Goal: Task Accomplishment & Management: Manage account settings

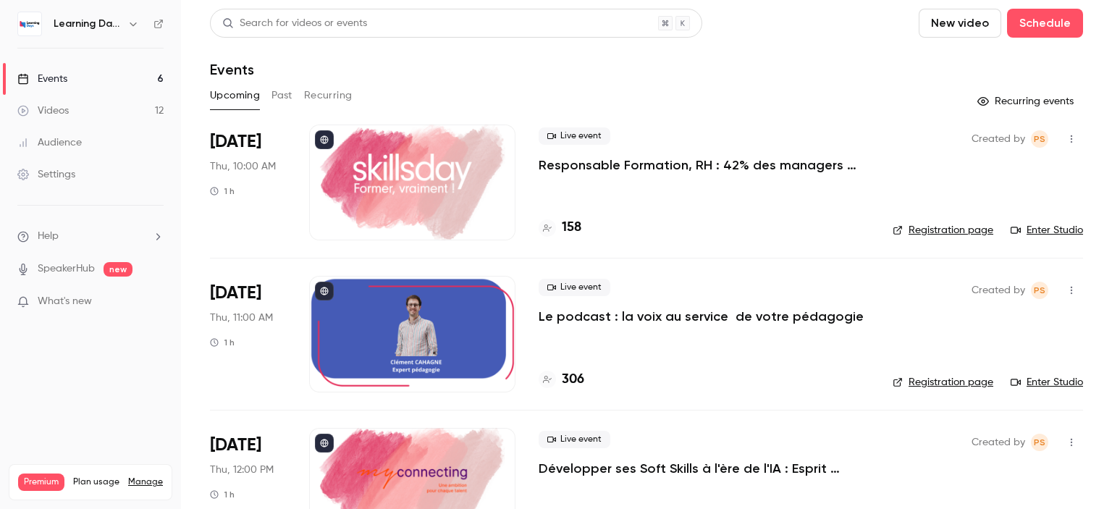
scroll to position [514, 0]
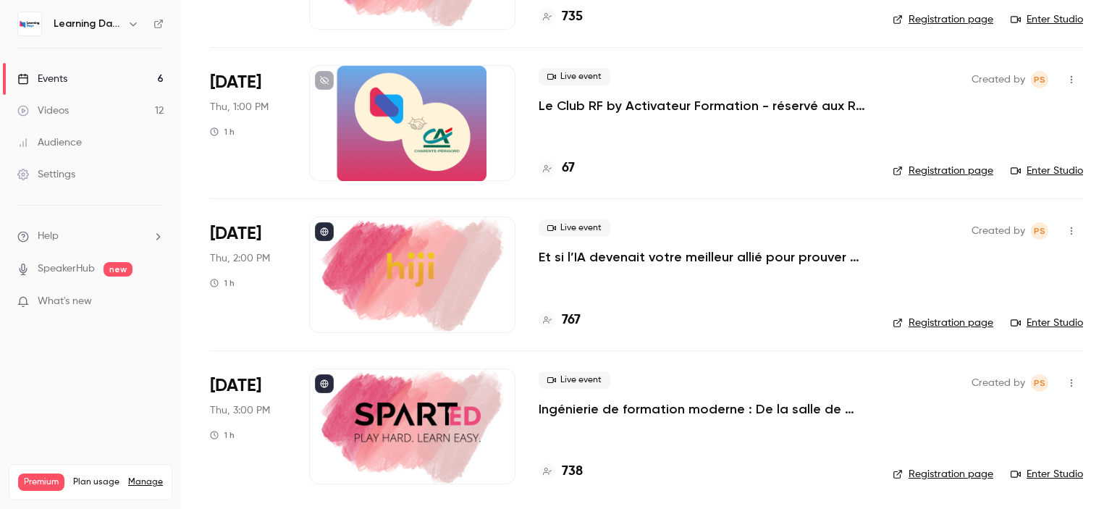
click at [652, 101] on p "Le Club RF by Activateur Formation - réservé aux RF - La formation, bien plus q…" at bounding box center [704, 105] width 331 height 17
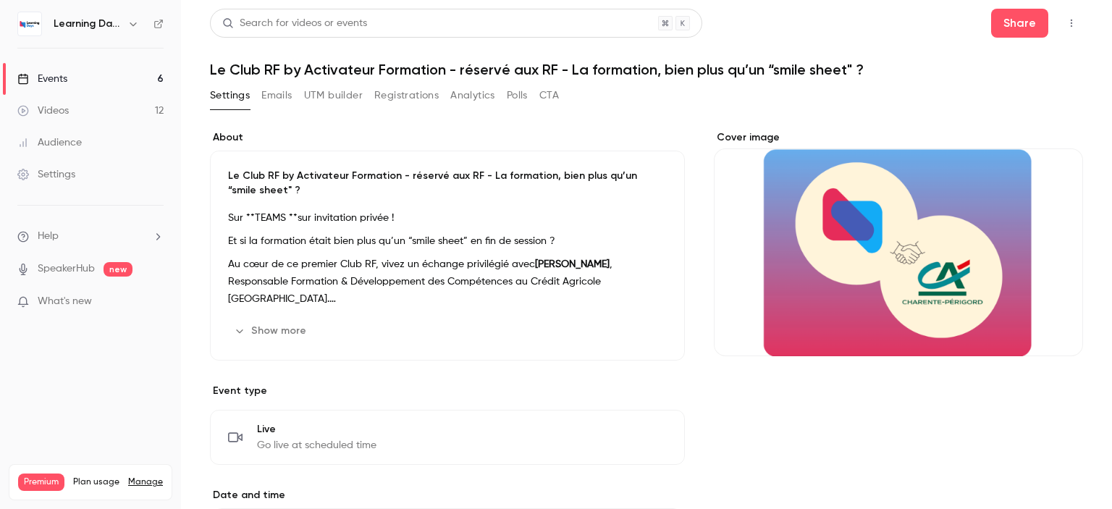
click at [111, 113] on link "Videos 12" at bounding box center [90, 111] width 181 height 32
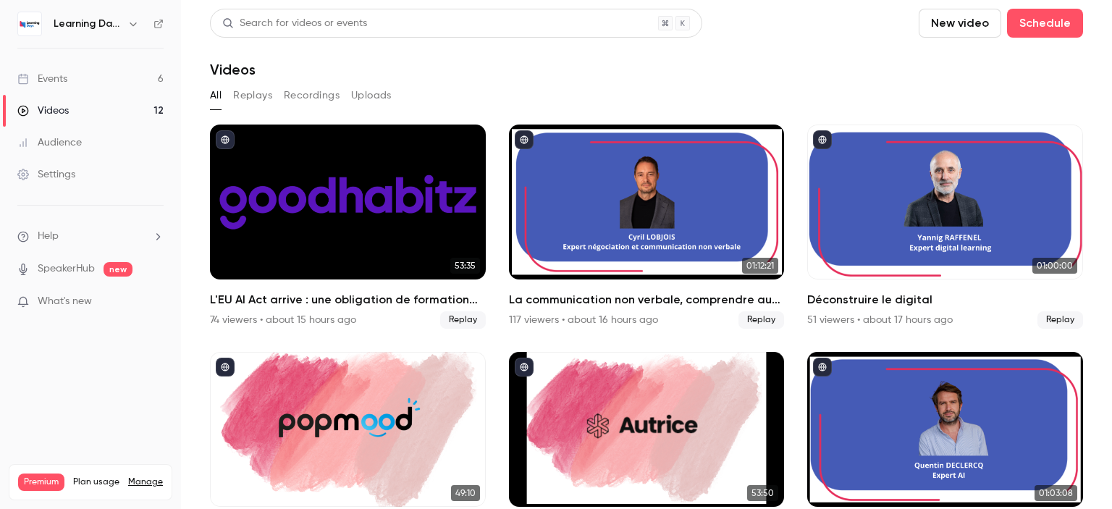
click at [93, 82] on link "Events 6" at bounding box center [90, 79] width 181 height 32
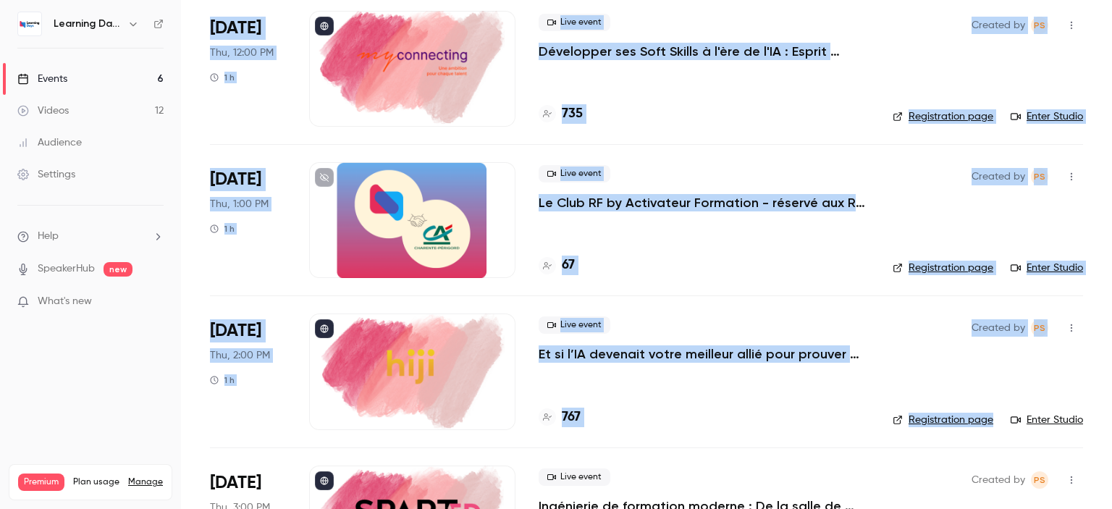
scroll to position [514, 0]
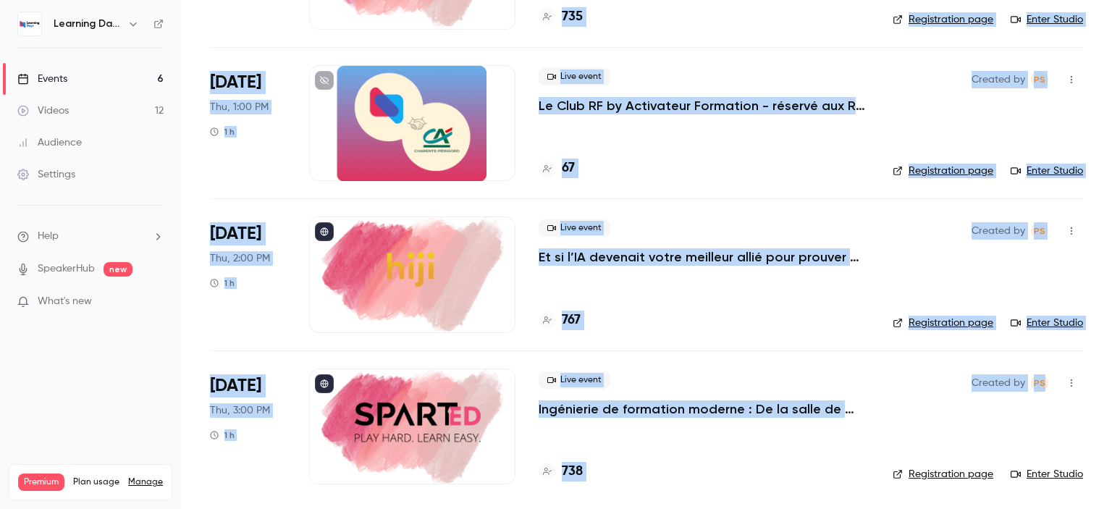
drag, startPoint x: 1111, startPoint y: 97, endPoint x: 1109, endPoint y: 366, distance: 268.6
click at [1109, 366] on main "Search for videos or events New video Schedule Events Upcoming Past Recurring R…" at bounding box center [646, 254] width 931 height 509
click at [573, 167] on h4 "67" at bounding box center [568, 169] width 13 height 20
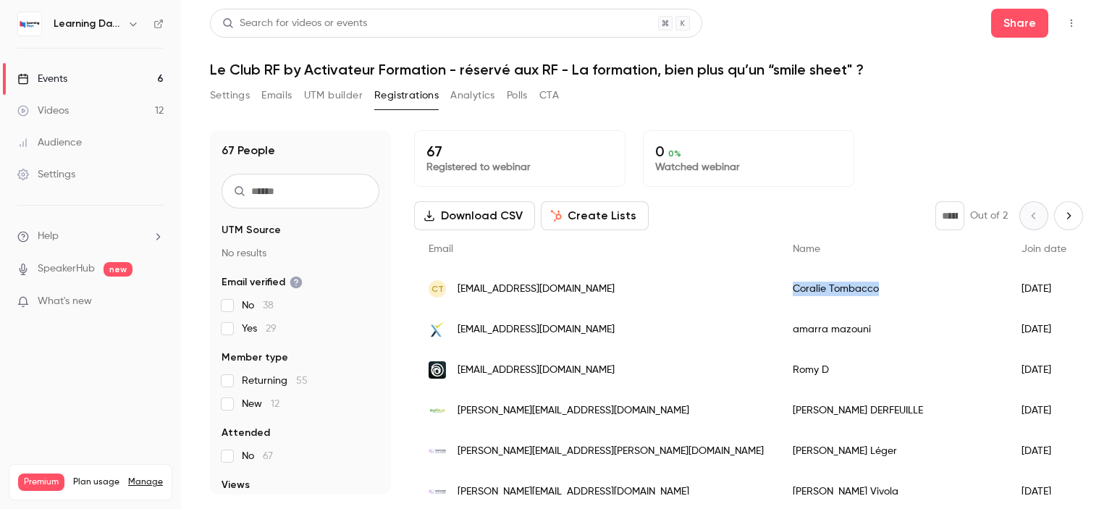
drag, startPoint x: 755, startPoint y: 291, endPoint x: 655, endPoint y: 290, distance: 99.9
click at [778, 290] on div "Coralie Tombacco" at bounding box center [892, 289] width 229 height 41
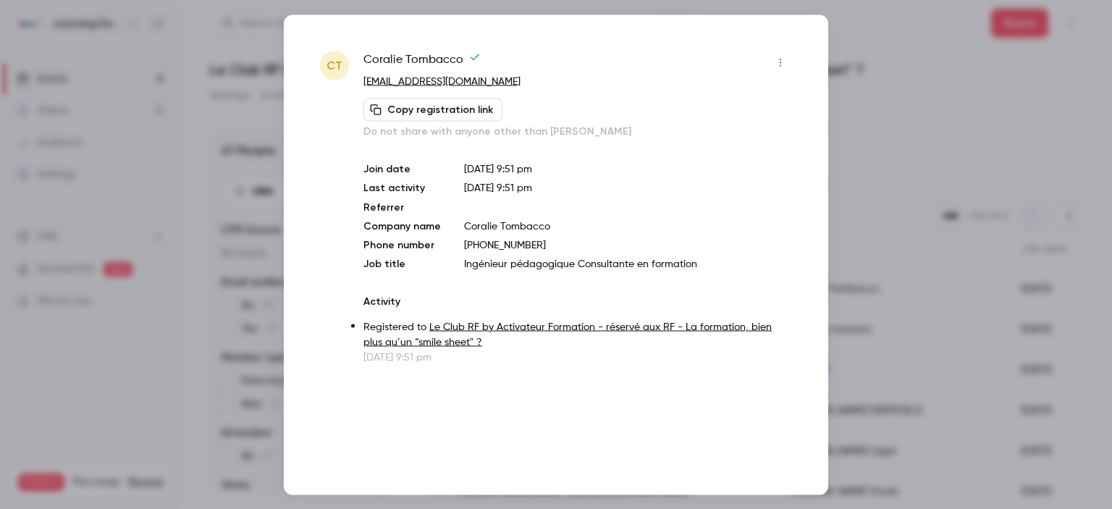
drag, startPoint x: 655, startPoint y: 290, endPoint x: 938, endPoint y: 122, distance: 329.2
click at [938, 122] on div at bounding box center [556, 254] width 1112 height 509
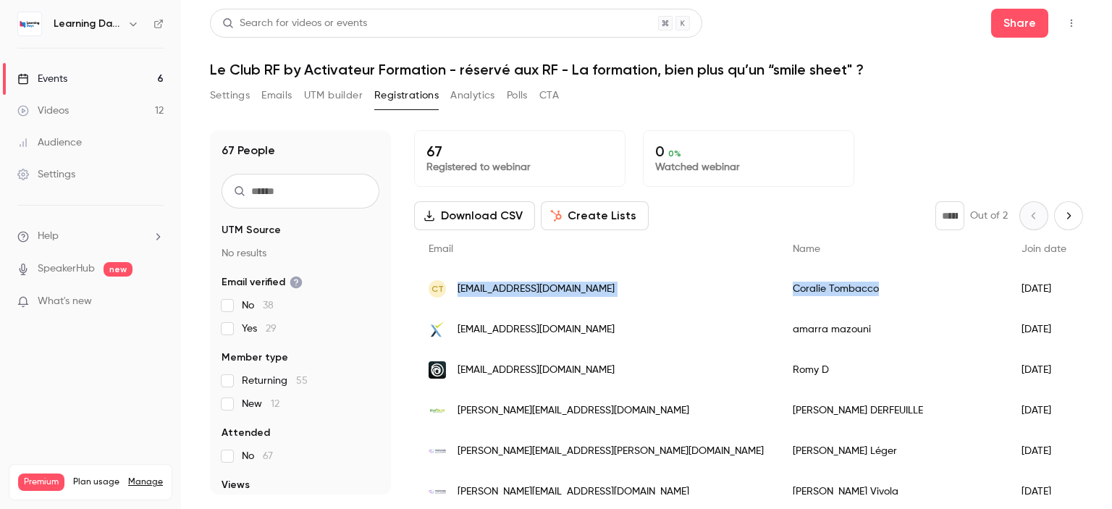
drag, startPoint x: 756, startPoint y: 292, endPoint x: 459, endPoint y: 290, distance: 296.9
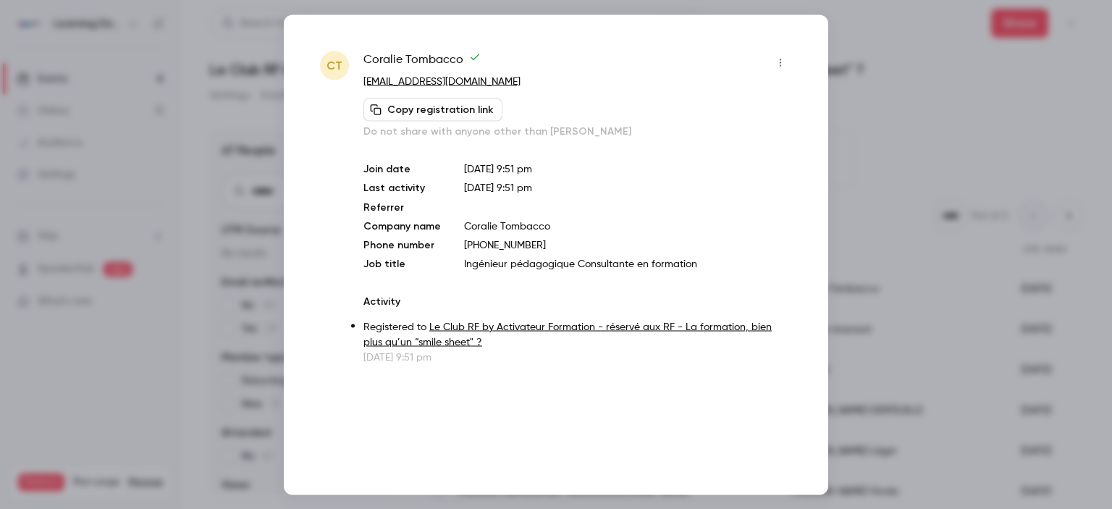
drag, startPoint x: 459, startPoint y: 290, endPoint x: 401, endPoint y: 245, distance: 73.7
click at [401, 245] on p "Phone number" at bounding box center [401, 244] width 77 height 14
click at [907, 138] on div at bounding box center [556, 254] width 1112 height 509
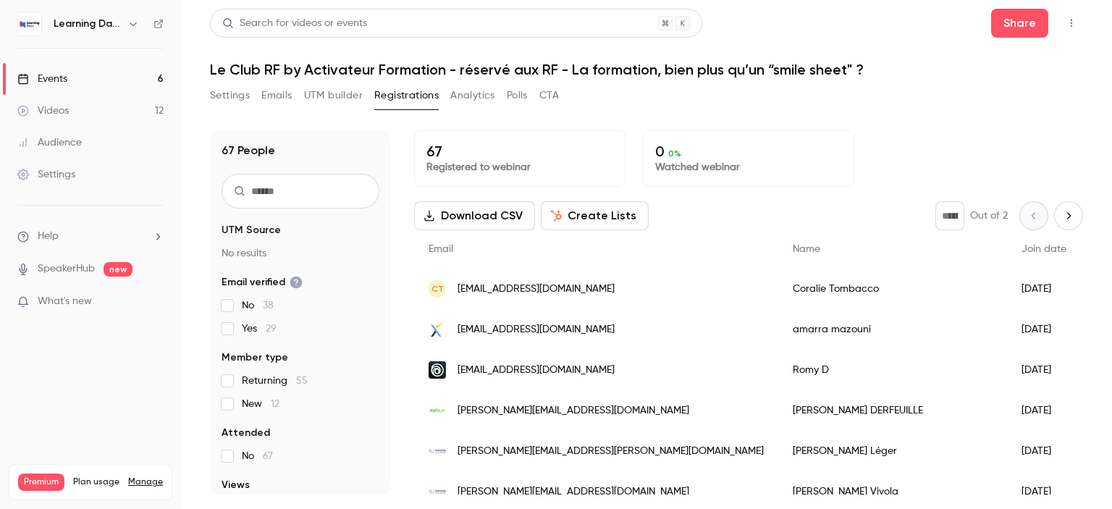
click at [1081, 285] on div "New" at bounding box center [1126, 289] width 91 height 41
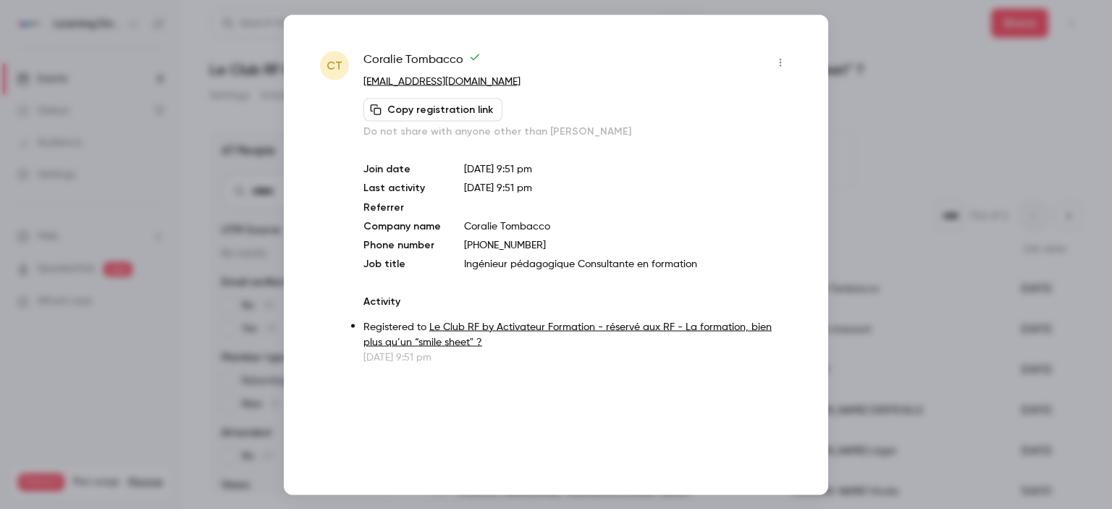
click at [783, 59] on icon "button" at bounding box center [781, 62] width 12 height 10
click at [873, 161] on div at bounding box center [556, 254] width 1112 height 509
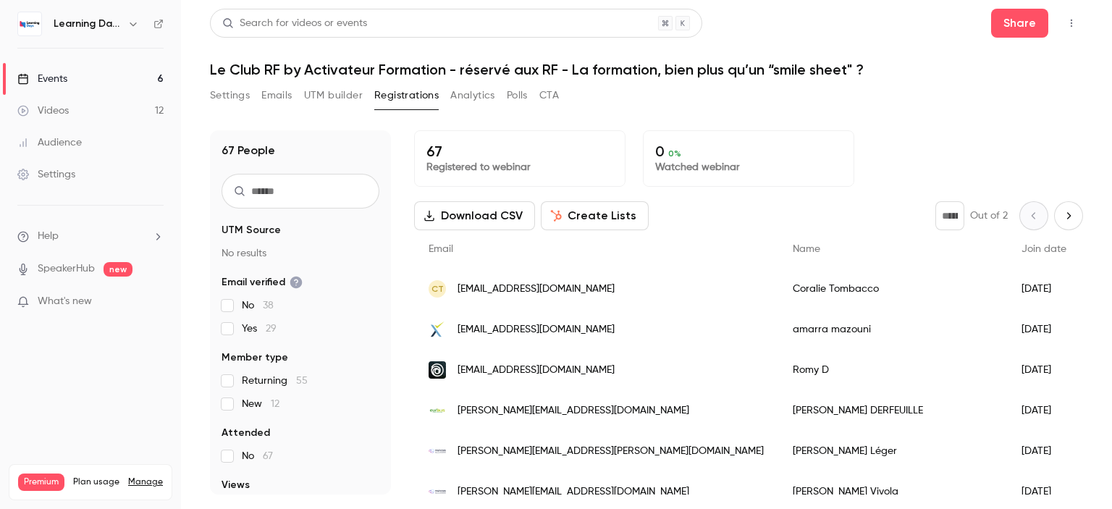
click at [531, 369] on span "[EMAIL_ADDRESS][DOMAIN_NAME]" at bounding box center [536, 370] width 157 height 15
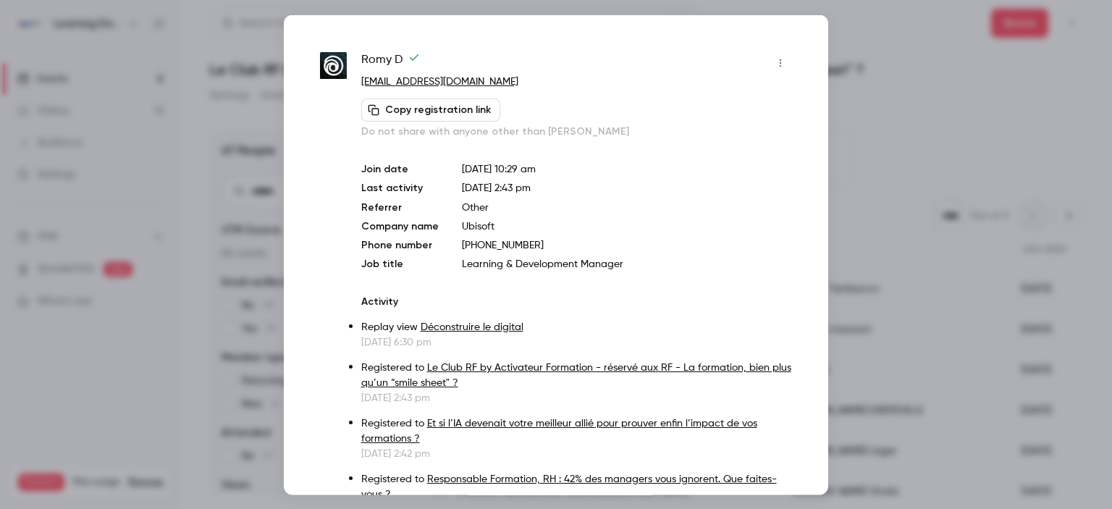
click at [939, 138] on div at bounding box center [556, 254] width 1112 height 509
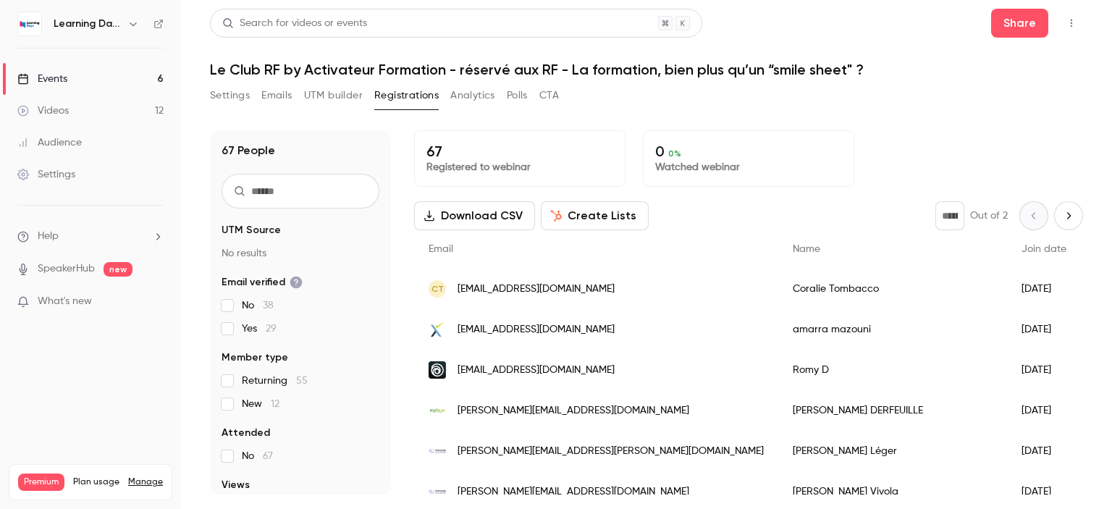
click at [1081, 288] on div "New" at bounding box center [1126, 289] width 91 height 41
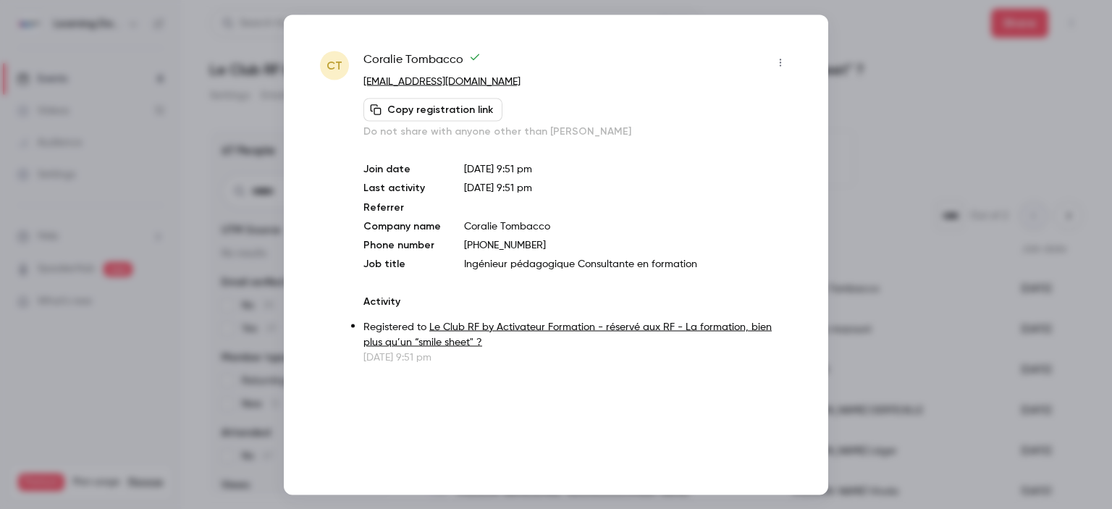
click at [783, 58] on icon "button" at bounding box center [781, 62] width 12 height 10
click at [731, 133] on div "Remove registration" at bounding box center [725, 137] width 110 height 14
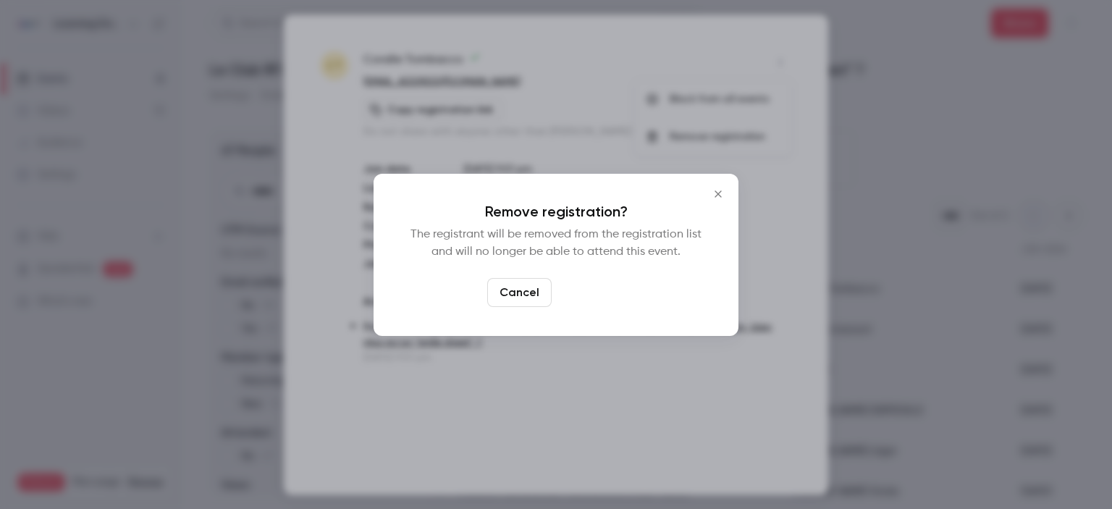
click at [600, 290] on button "Confirm" at bounding box center [592, 292] width 68 height 29
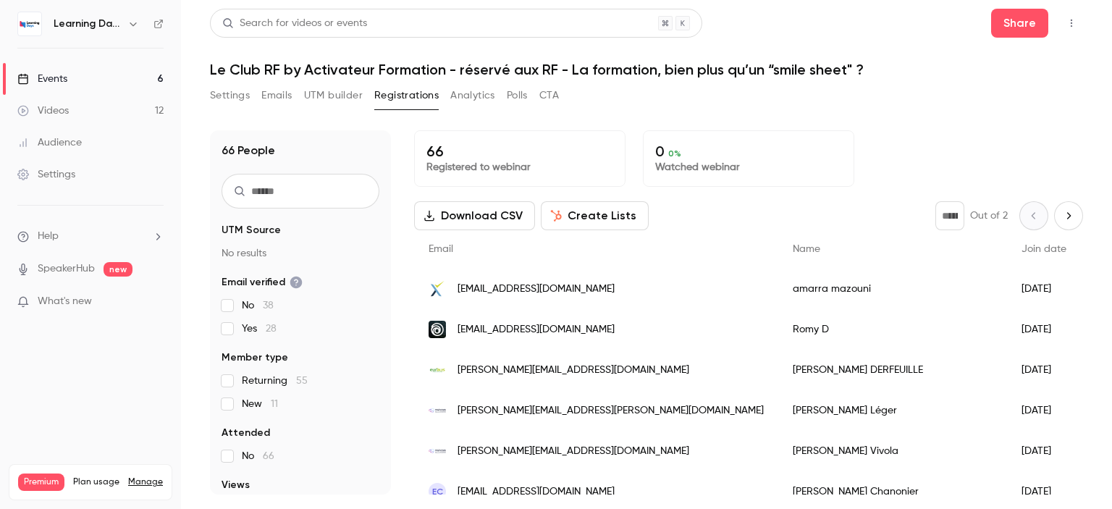
click at [87, 143] on link "Audience" at bounding box center [90, 143] width 181 height 32
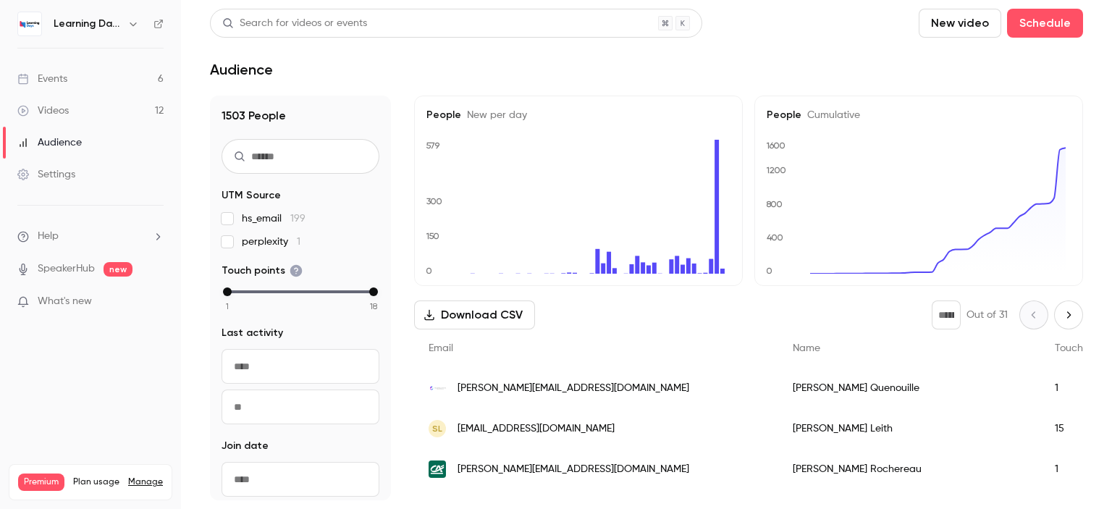
click at [79, 109] on link "Videos 12" at bounding box center [90, 111] width 181 height 32
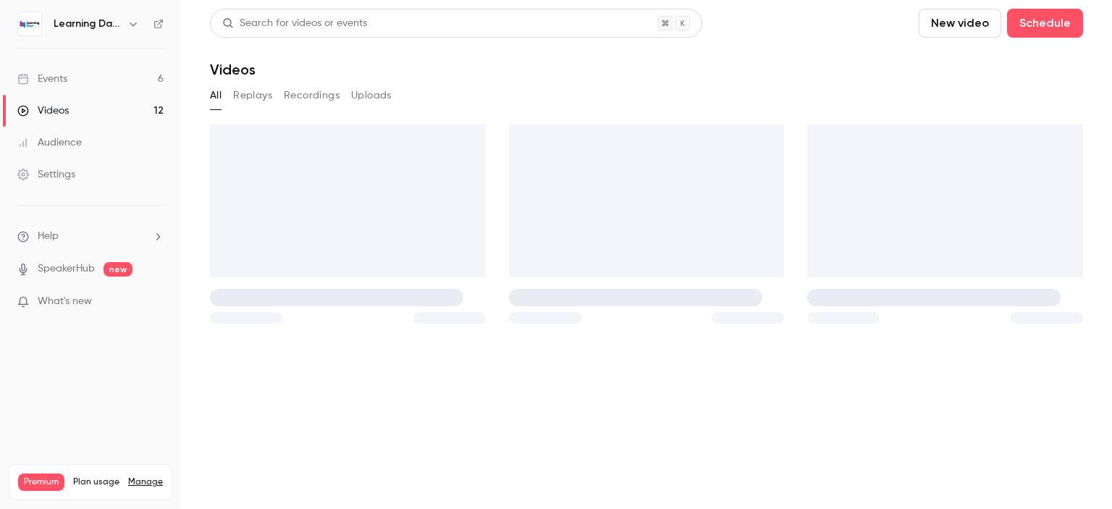
click at [79, 141] on div "Audience" at bounding box center [49, 142] width 64 height 14
